Goal: Transaction & Acquisition: Purchase product/service

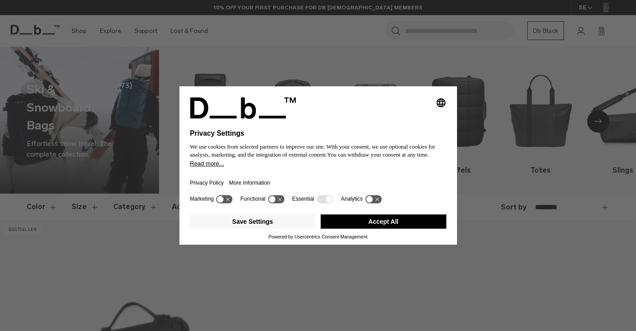
click at [381, 219] on button "Accept All" at bounding box center [384, 221] width 126 height 14
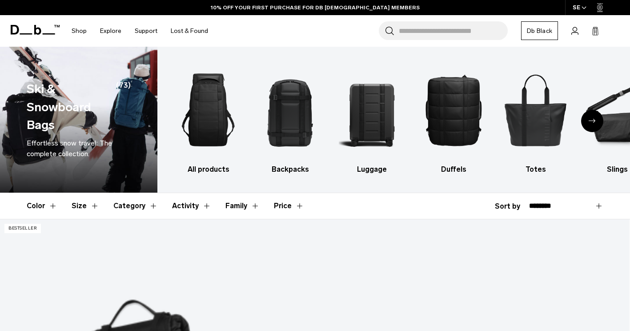
click at [592, 116] on div "Next slide" at bounding box center [592, 121] width 22 height 22
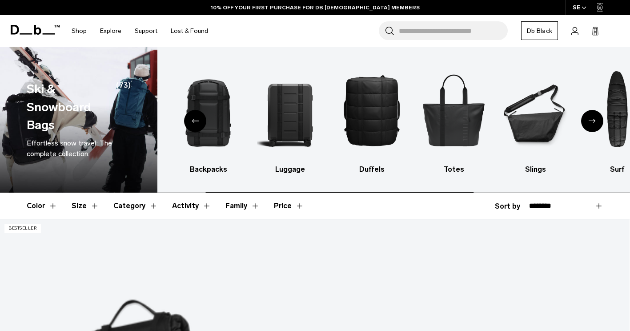
click at [592, 116] on div "Next slide" at bounding box center [592, 121] width 22 height 22
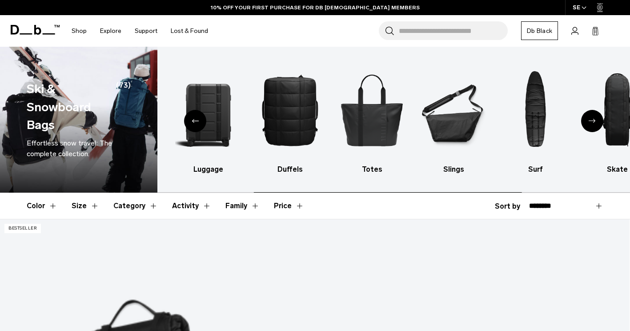
click at [592, 116] on div "Next slide" at bounding box center [592, 121] width 22 height 22
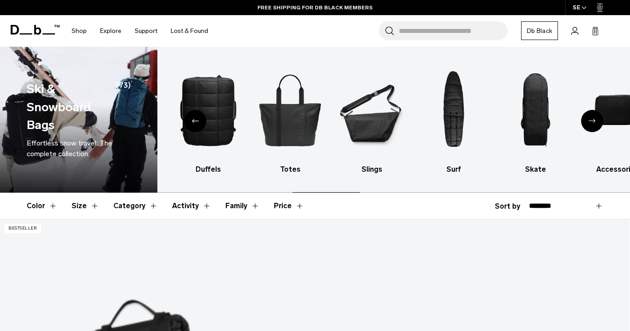
click at [592, 116] on div "Next slide" at bounding box center [592, 121] width 22 height 22
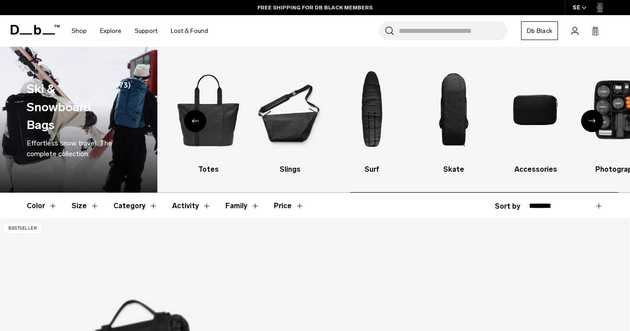
click at [592, 116] on div "Next slide" at bounding box center [592, 121] width 22 height 22
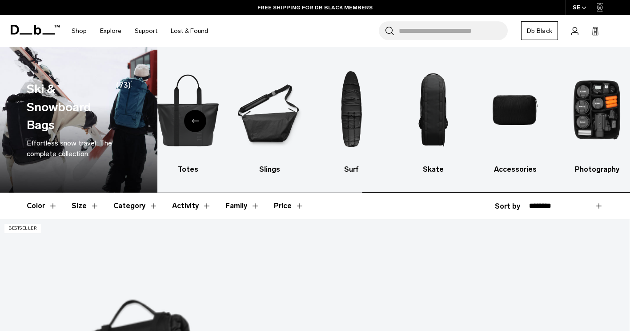
click at [592, 116] on img "10 / 10" at bounding box center [597, 110] width 66 height 100
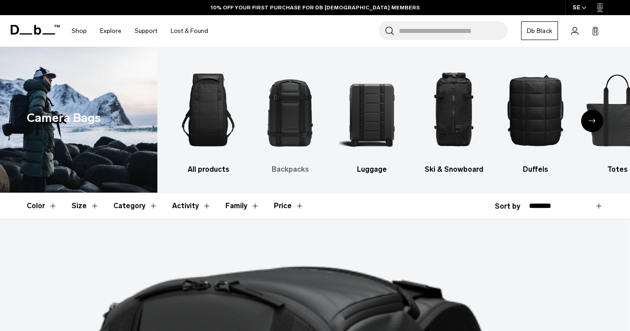
click at [288, 122] on img "2 / 10" at bounding box center [290, 110] width 66 height 100
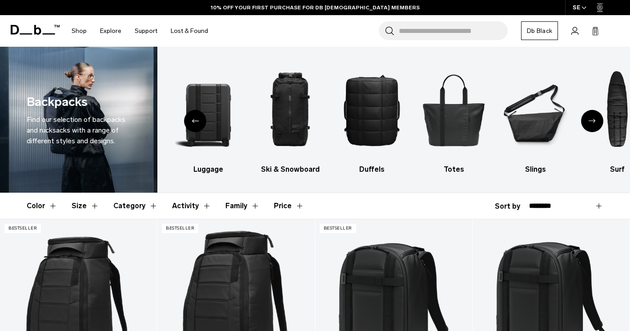
click at [184, 205] on button "Activity" at bounding box center [191, 206] width 39 height 26
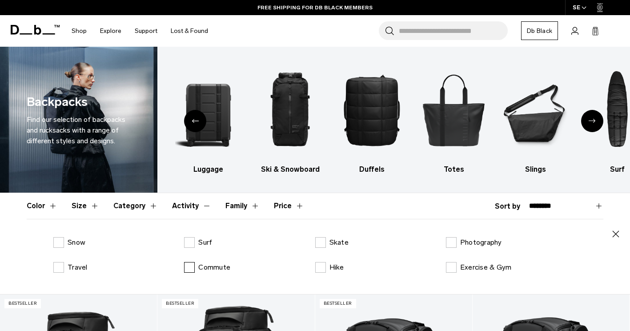
click at [188, 265] on label "Commute" at bounding box center [207, 267] width 46 height 11
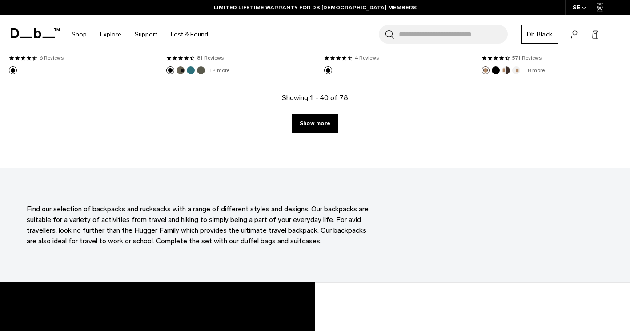
scroll to position [2677, 0]
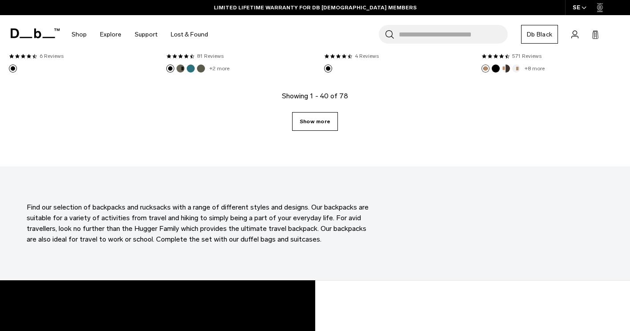
click at [316, 121] on link "Show more" at bounding box center [315, 121] width 46 height 19
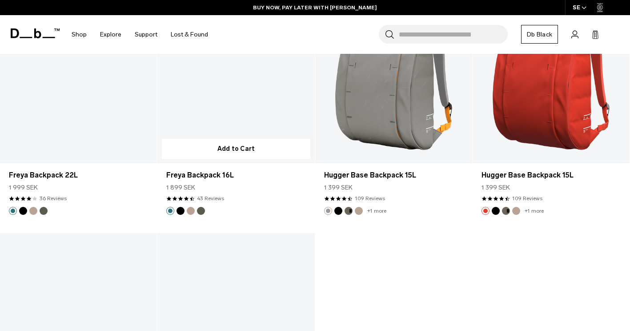
scroll to position [4646, 0]
